Goal: Task Accomplishment & Management: Use online tool/utility

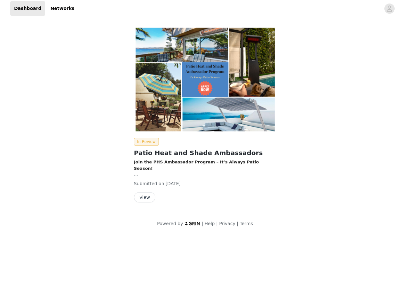
click at [205, 117] on img at bounding box center [205, 79] width 142 height 107
